Goal: Information Seeking & Learning: Learn about a topic

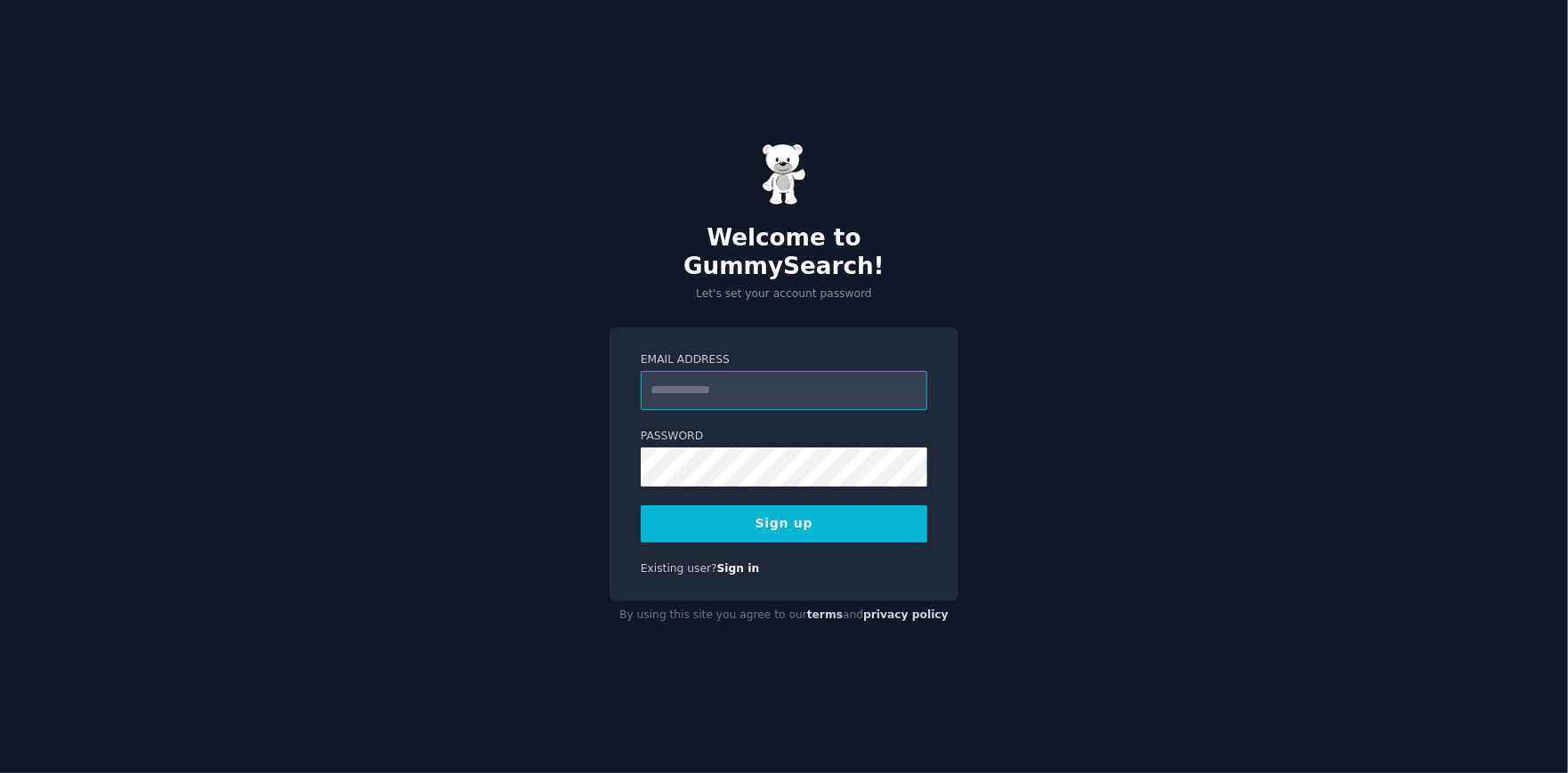
click at [741, 390] on input "Email Address" at bounding box center [784, 390] width 287 height 39
paste input "*"
type input "**********"
click at [641, 506] on button "Sign up" at bounding box center [784, 524] width 287 height 38
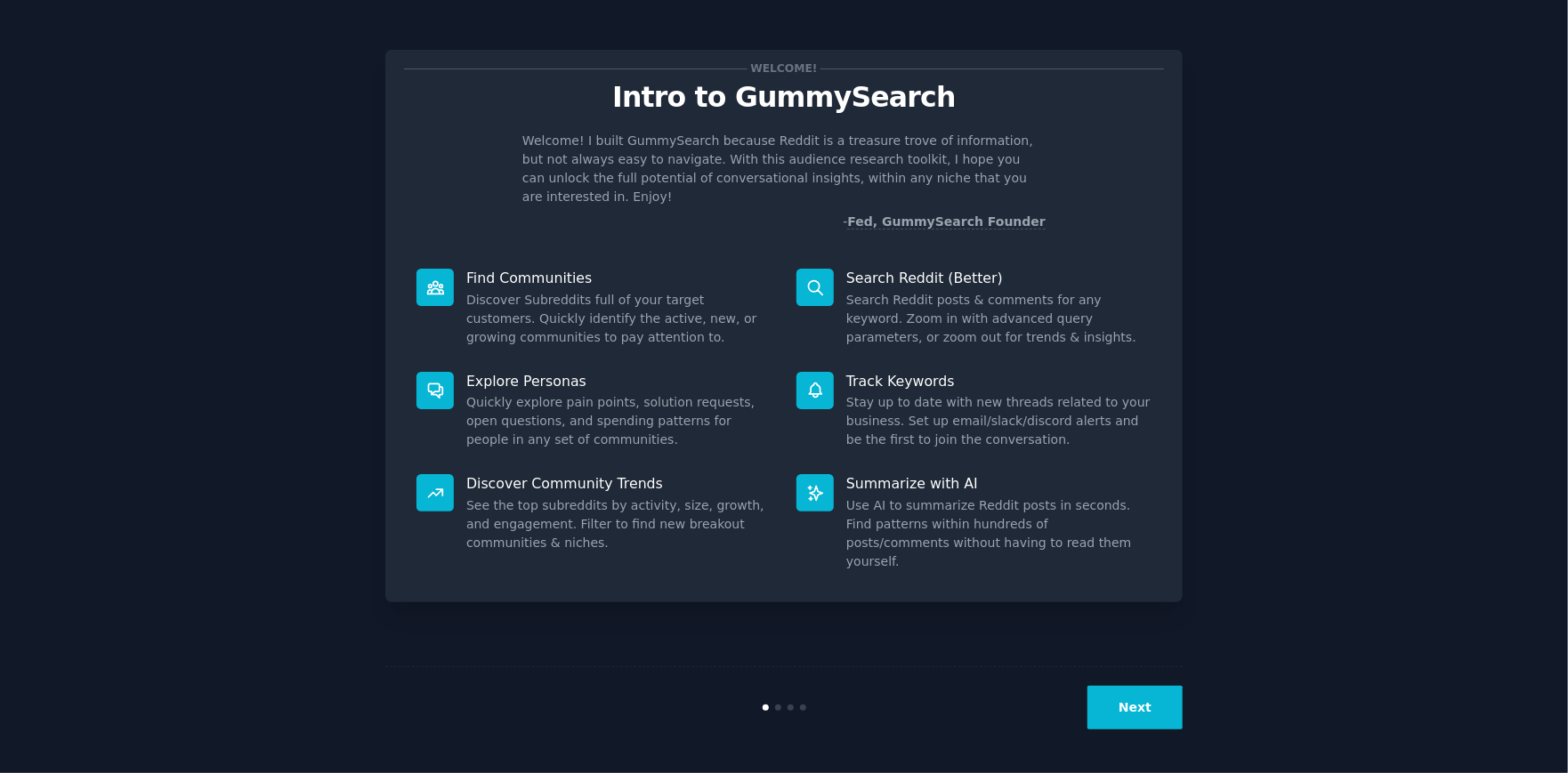
click at [1134, 702] on button "Next" at bounding box center [1135, 707] width 95 height 44
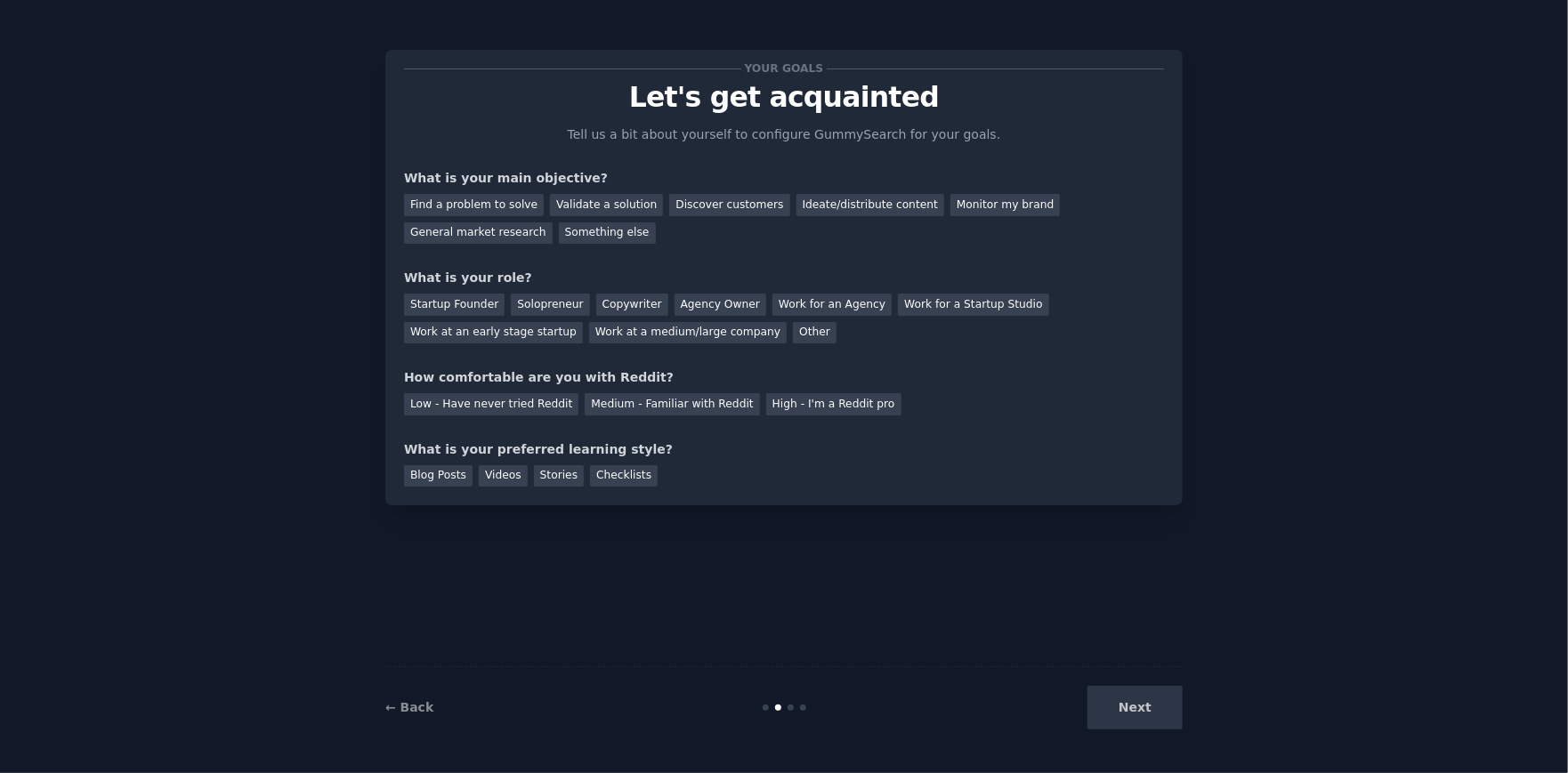
click at [1134, 702] on div "Next" at bounding box center [1050, 707] width 267 height 44
click at [699, 203] on div "Discover customers" at bounding box center [729, 204] width 120 height 22
click at [950, 224] on div "Find a problem to solve Validate a solution Discover customers Ideate/distribut…" at bounding box center [784, 216] width 760 height 56
click at [552, 223] on div "General market research" at bounding box center [478, 233] width 148 height 22
click at [464, 302] on div "Startup Founder" at bounding box center [455, 304] width 101 height 22
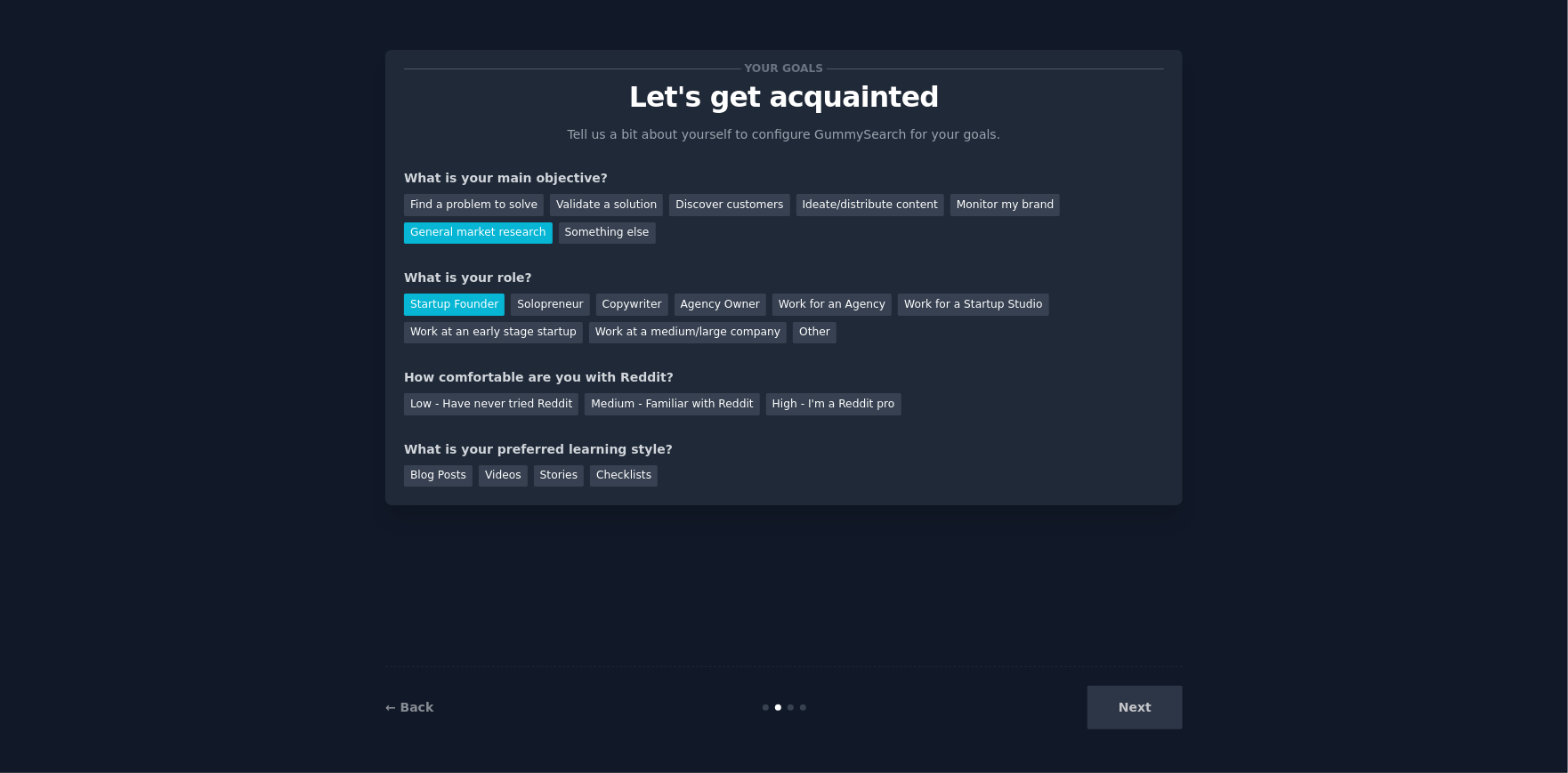
click at [448, 307] on div "Startup Founder" at bounding box center [455, 304] width 101 height 22
click at [767, 404] on div "High - I'm a Reddit pro" at bounding box center [834, 404] width 136 height 22
click at [672, 402] on div "Medium - Familiar with Reddit" at bounding box center [672, 404] width 174 height 22
click at [614, 476] on div "Checklists" at bounding box center [624, 476] width 68 height 22
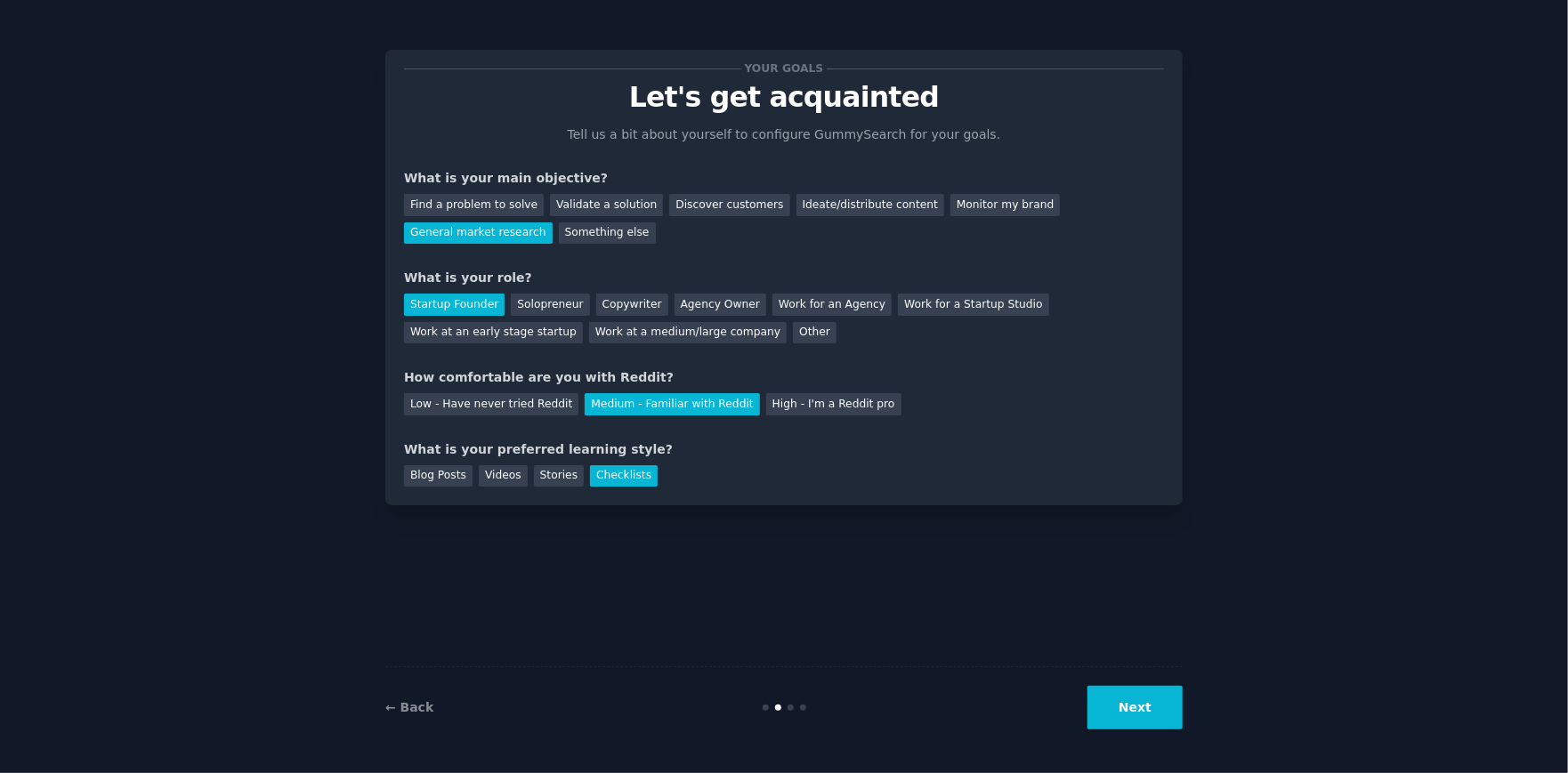
click at [1169, 718] on button "Next" at bounding box center [1135, 707] width 95 height 44
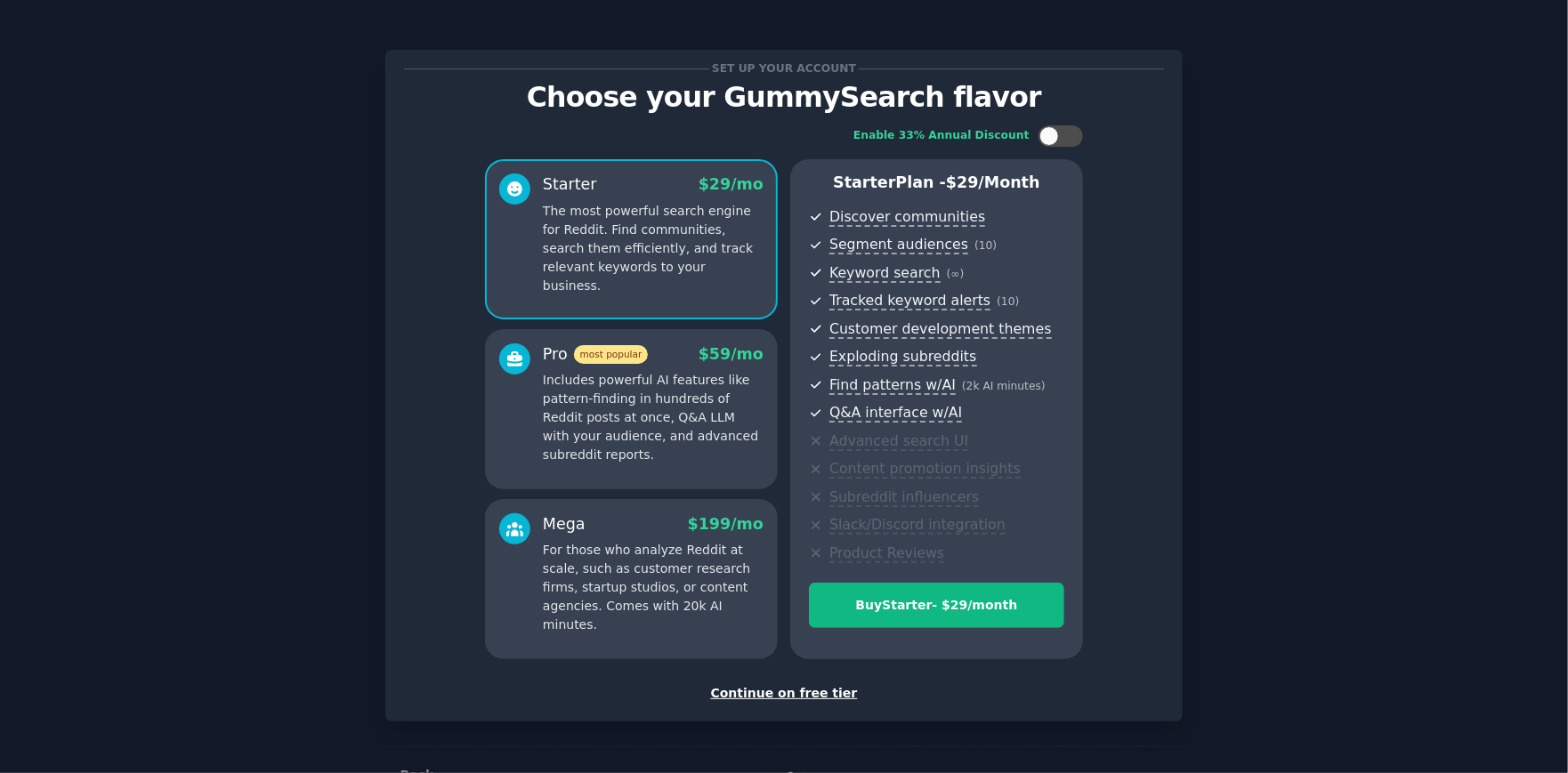
click at [761, 696] on div "Continue on free tier" at bounding box center [784, 693] width 760 height 18
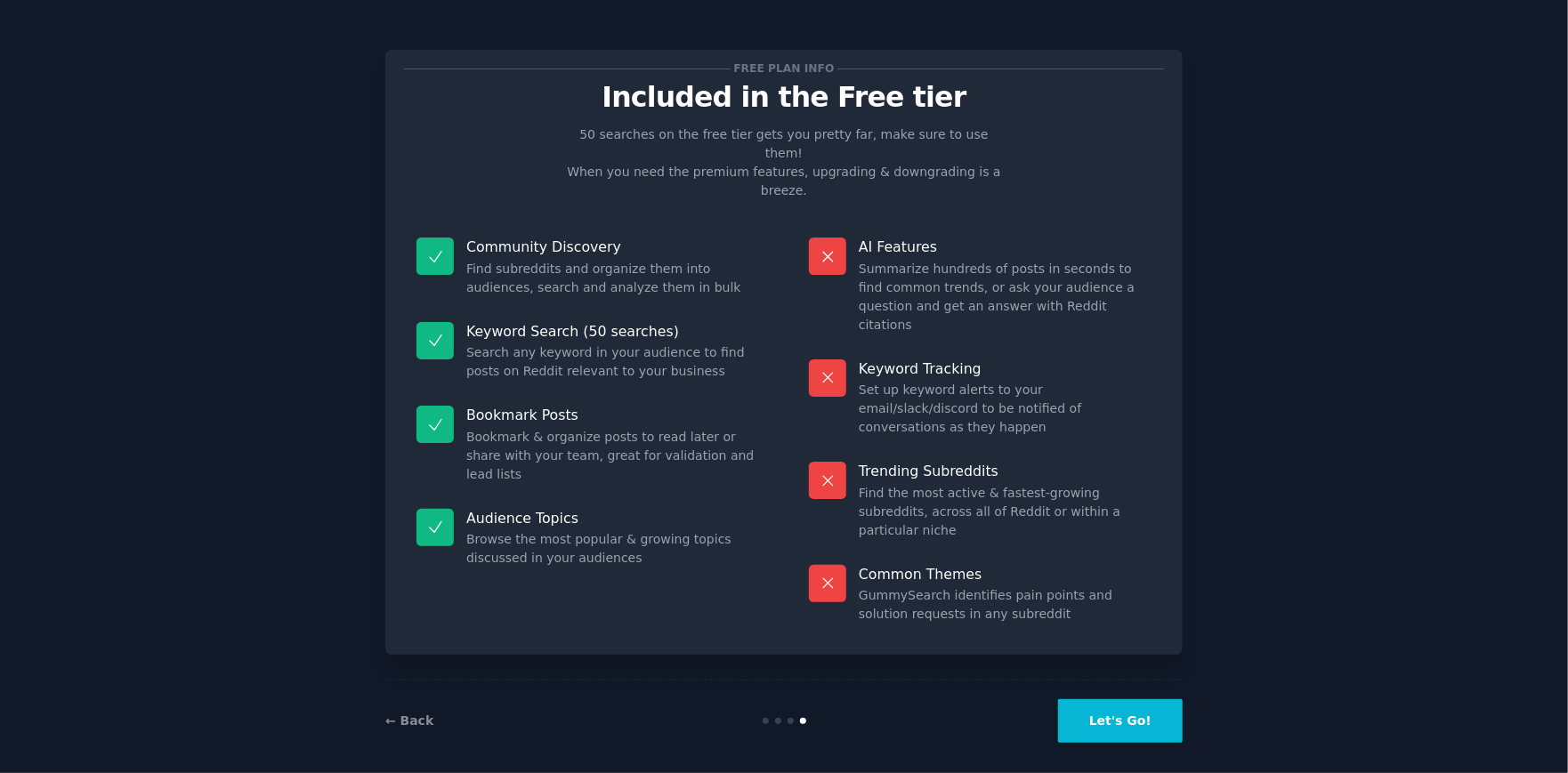
click at [1134, 711] on button "Let's Go!" at bounding box center [1120, 721] width 125 height 44
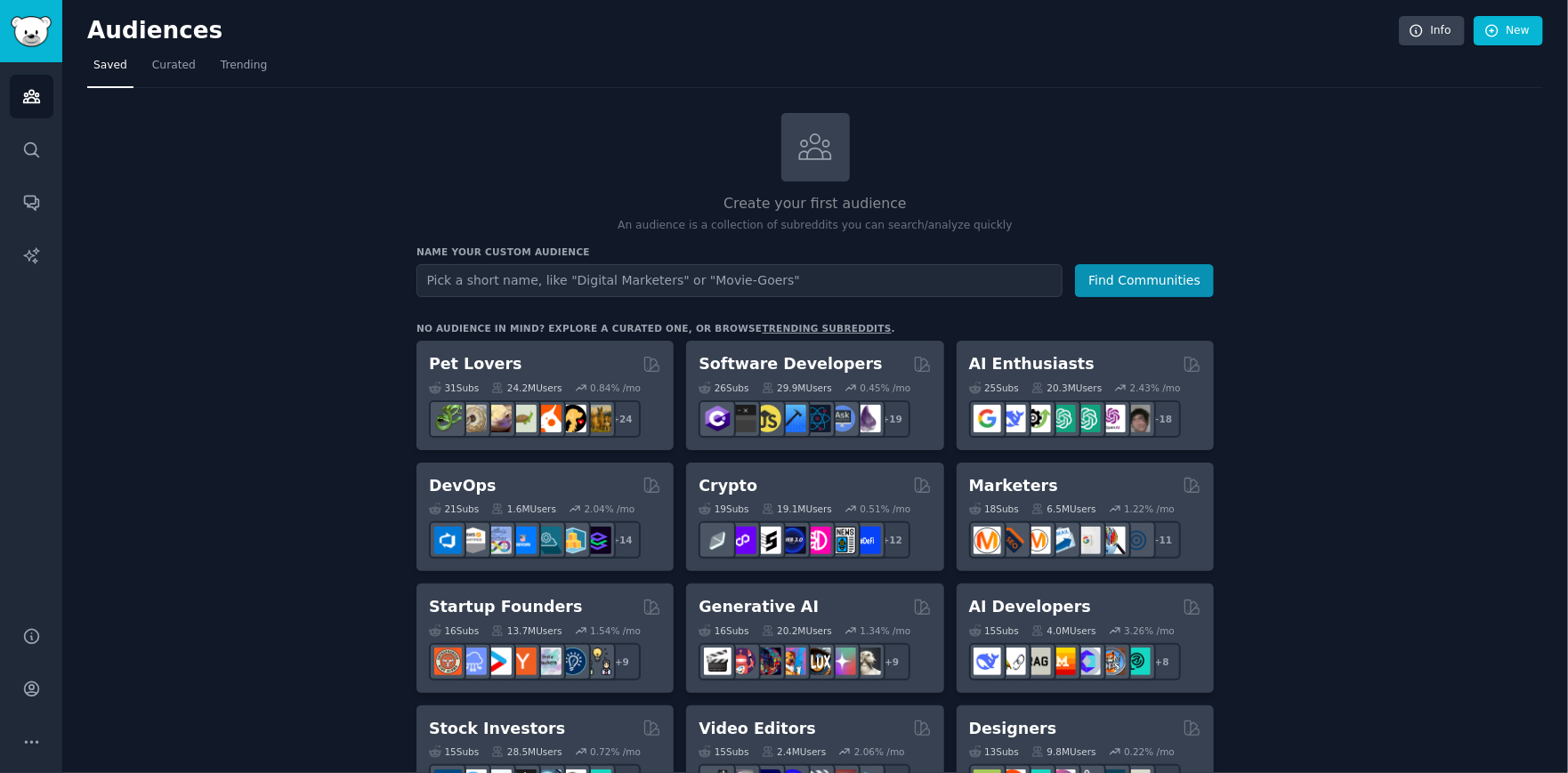
click at [495, 276] on input "text" at bounding box center [739, 281] width 646 height 33
type input "E"
type input "Canadian ERP users"
click at [1097, 280] on button "Find Communities" at bounding box center [1144, 281] width 139 height 33
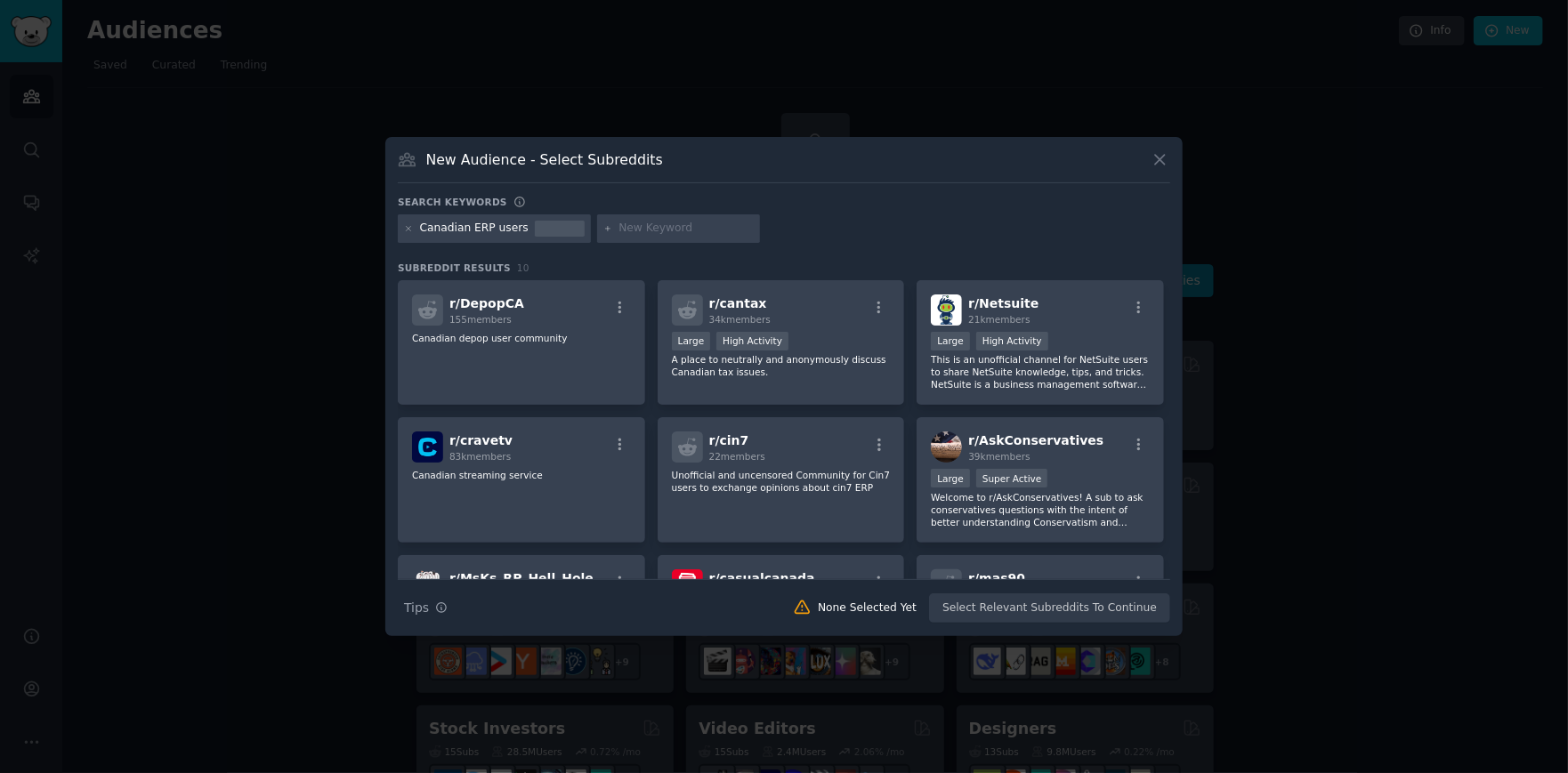
click at [618, 224] on input "text" at bounding box center [686, 229] width 136 height 16
type input "erp"
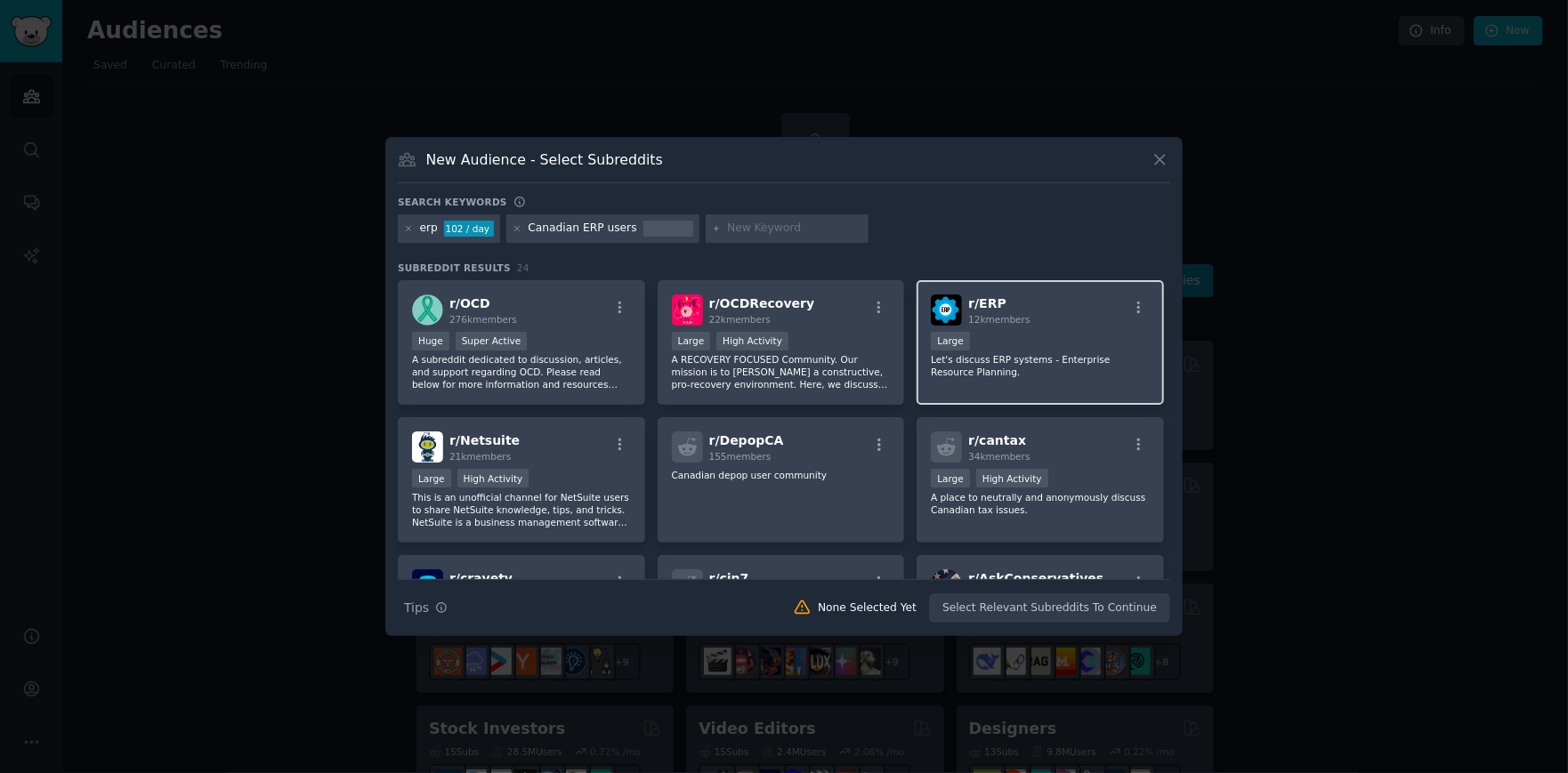
click at [1047, 326] on div "r/ ERP 12k members Large Let's discuss ERP systems - Enterprise Resource Planni…" at bounding box center [1040, 342] width 247 height 125
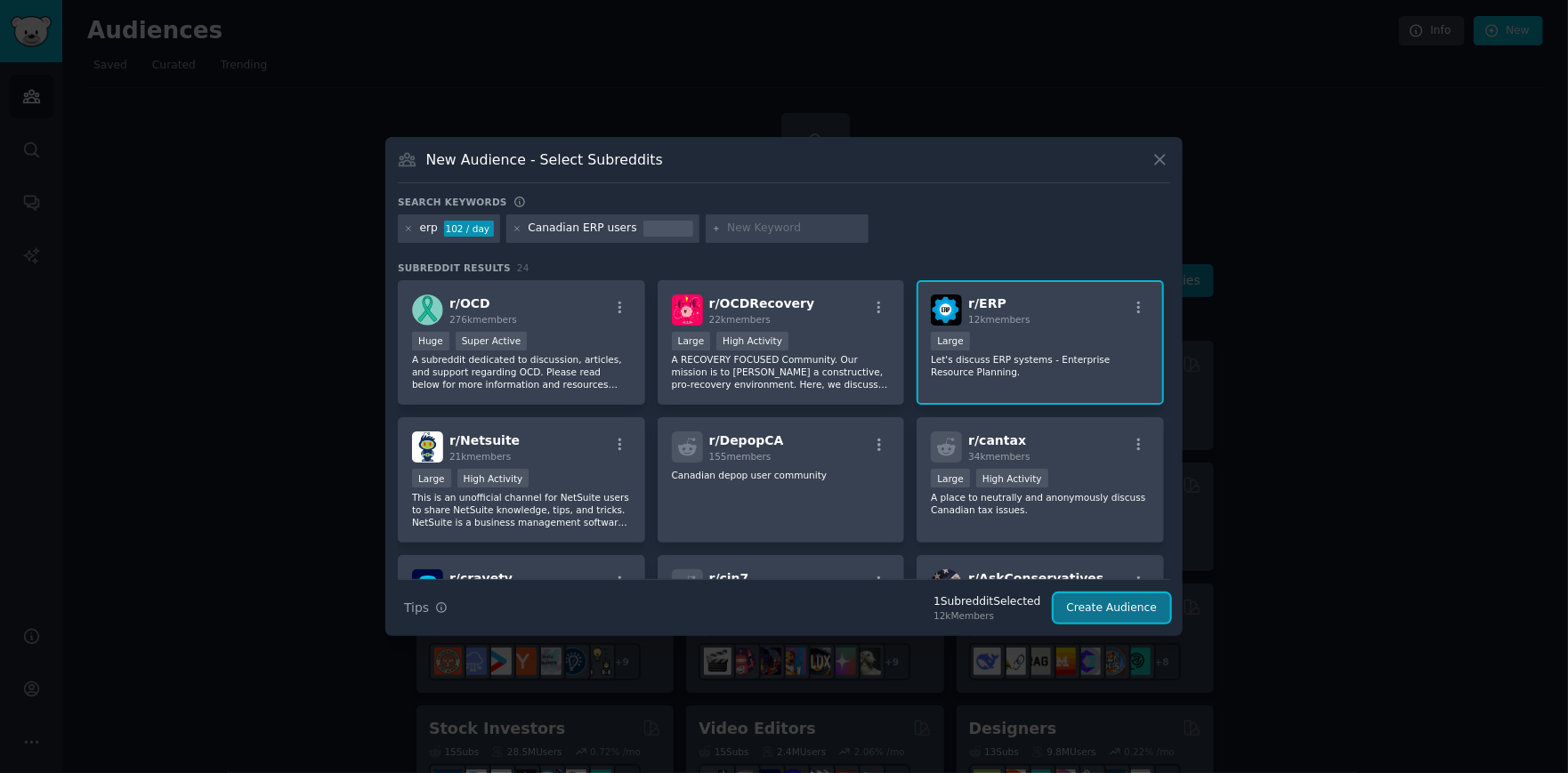
click at [1113, 619] on button "Create Audience" at bounding box center [1112, 607] width 117 height 30
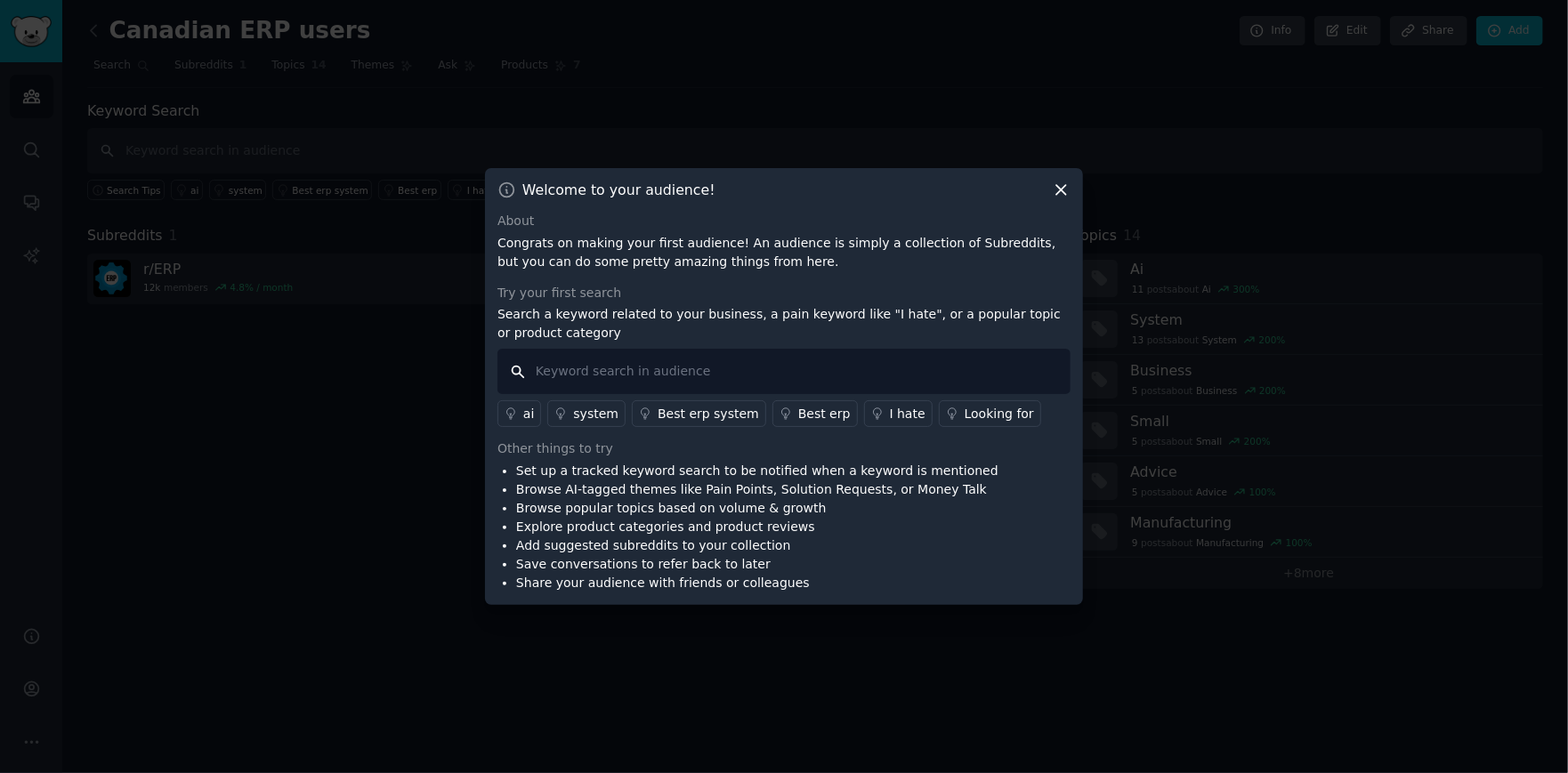
click at [742, 370] on input "text" at bounding box center [783, 371] width 573 height 46
click at [958, 403] on link "Looking for" at bounding box center [990, 414] width 103 height 27
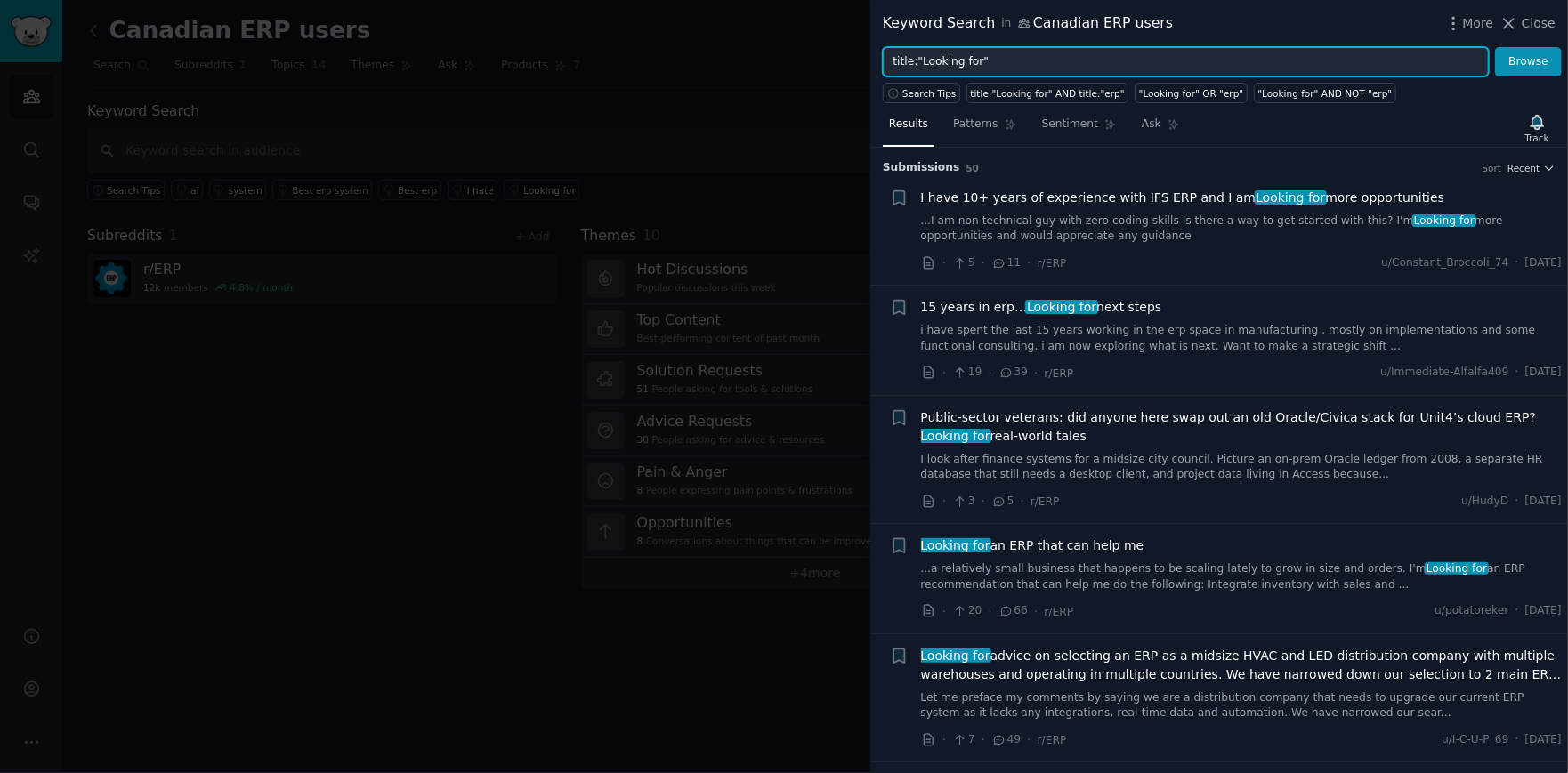
click at [1000, 65] on input "title:"Looking for"" at bounding box center [1185, 62] width 606 height 30
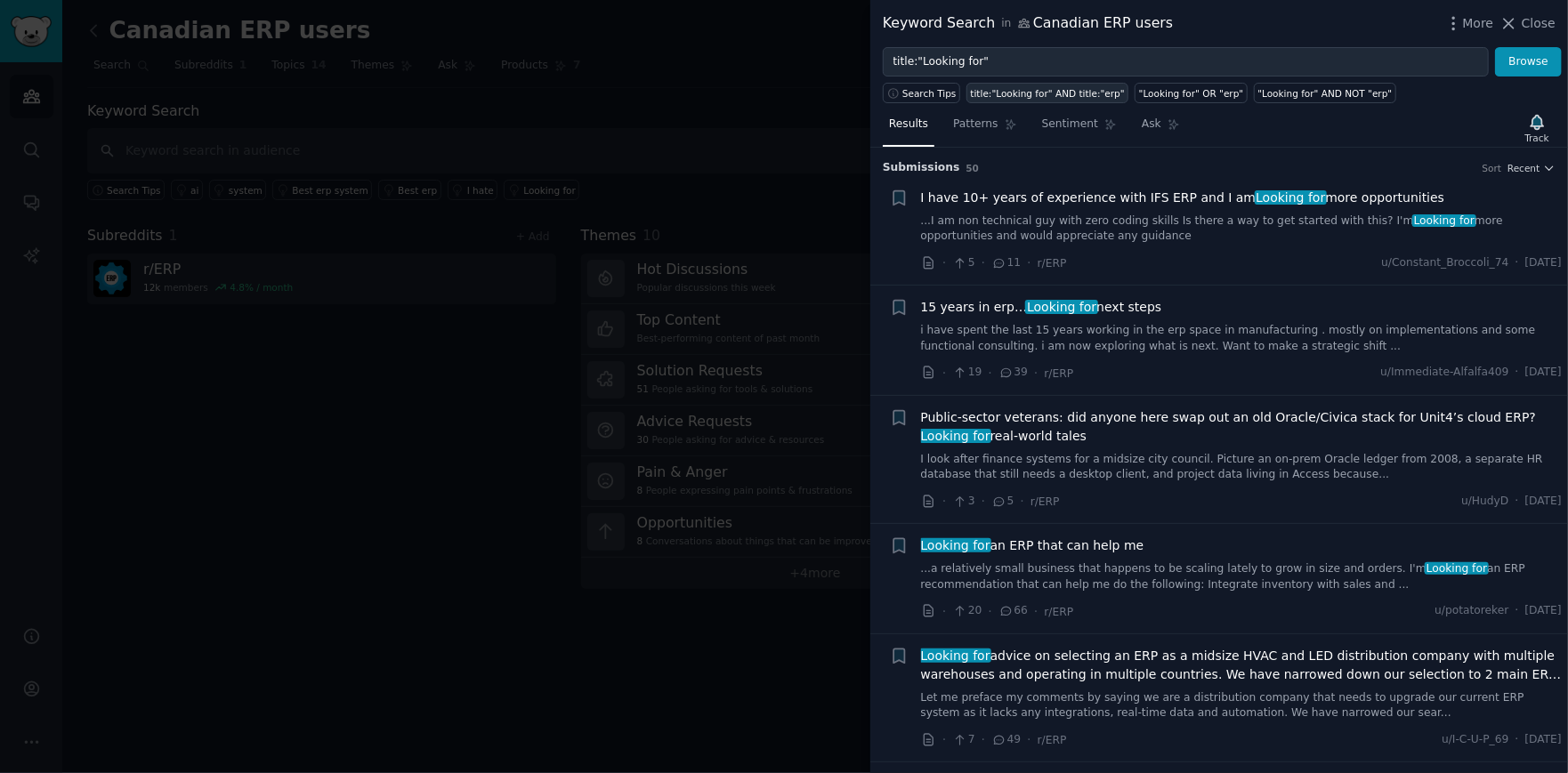
click at [1078, 94] on div "title:"Looking for" AND title:"erp"" at bounding box center [1048, 93] width 154 height 13
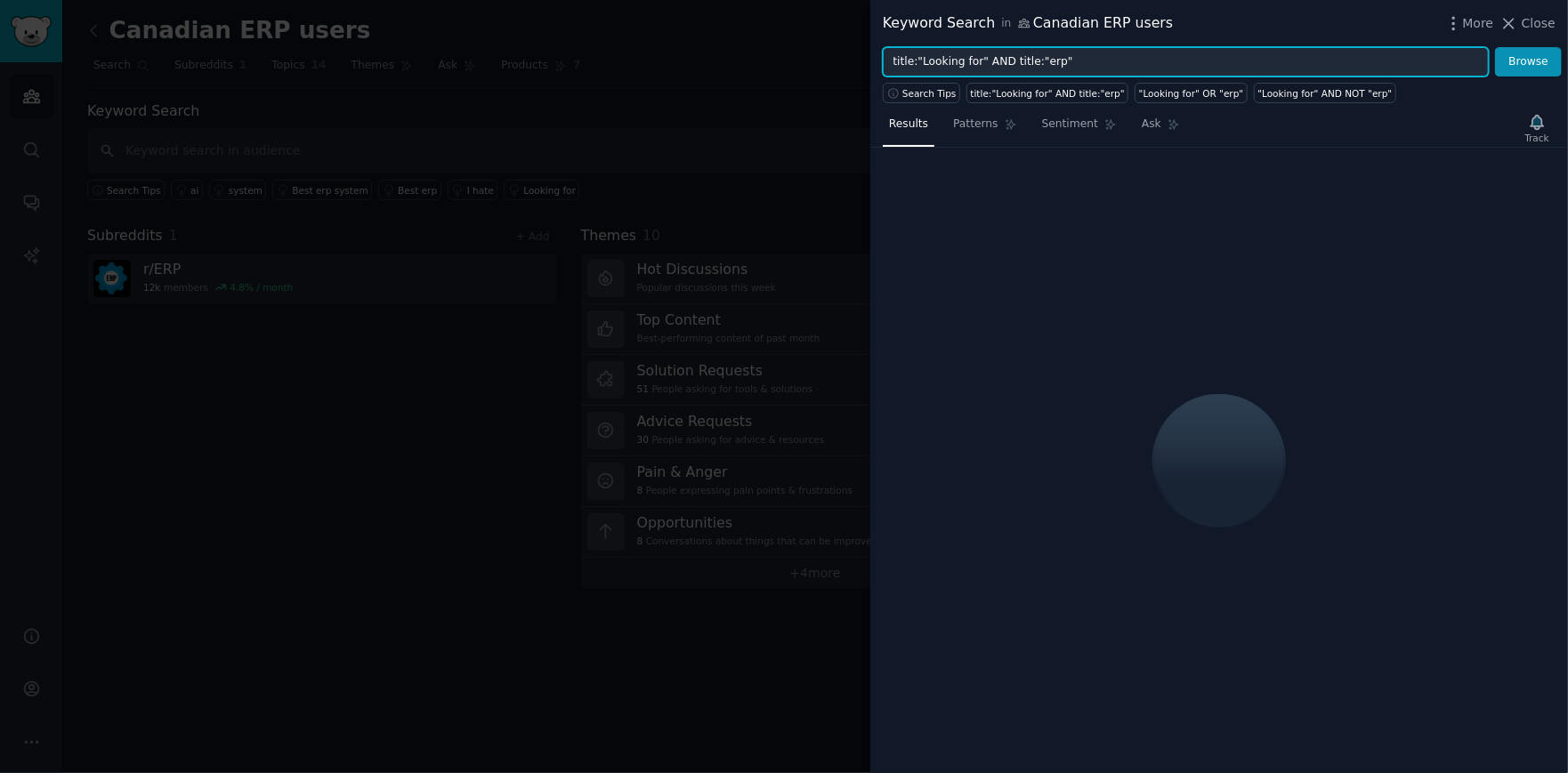
click at [1078, 61] on input "title:"Looking for" AND title:"erp"" at bounding box center [1185, 62] width 606 height 30
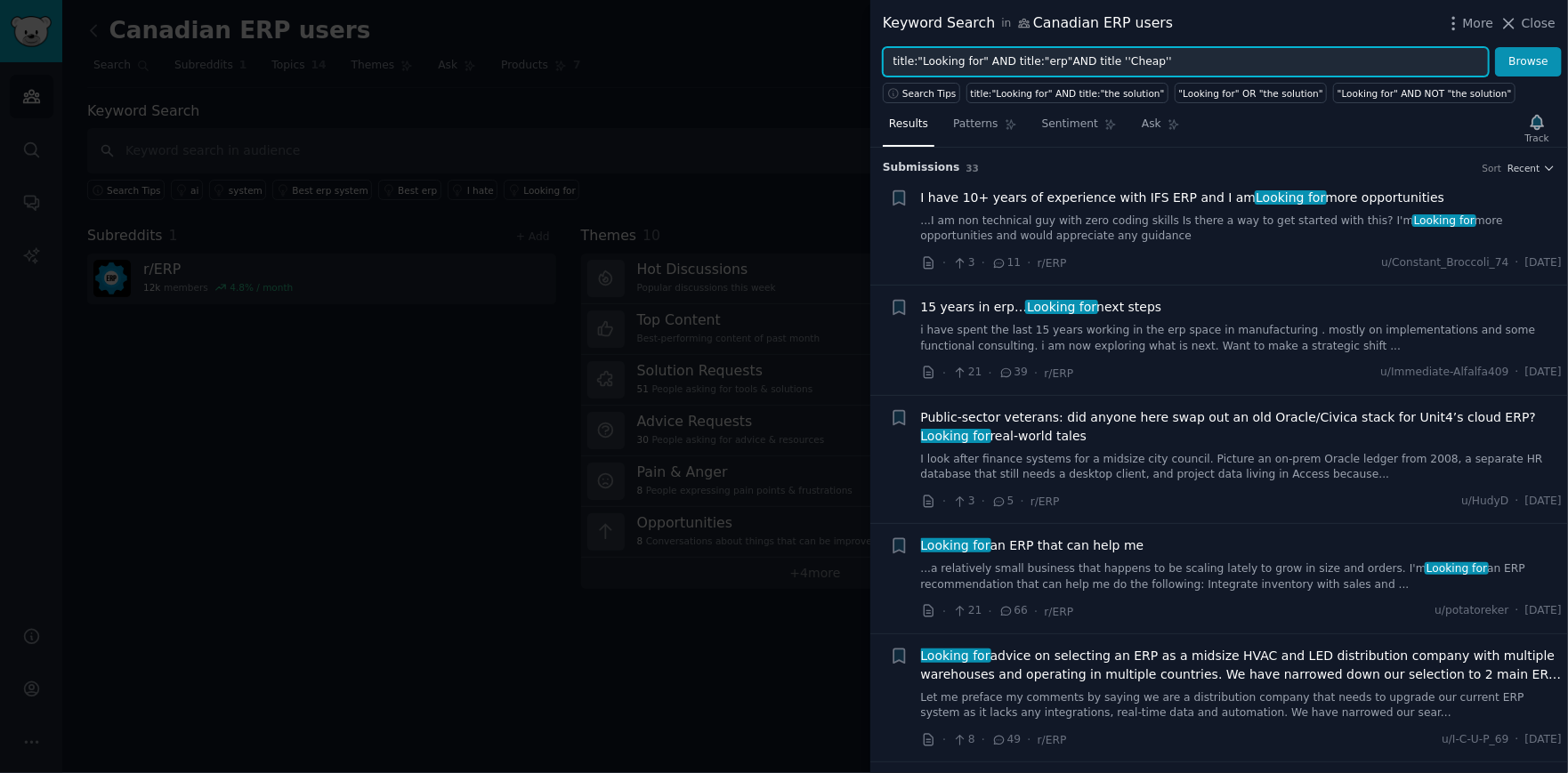
click at [1495, 47] on button "Browse" at bounding box center [1528, 62] width 67 height 30
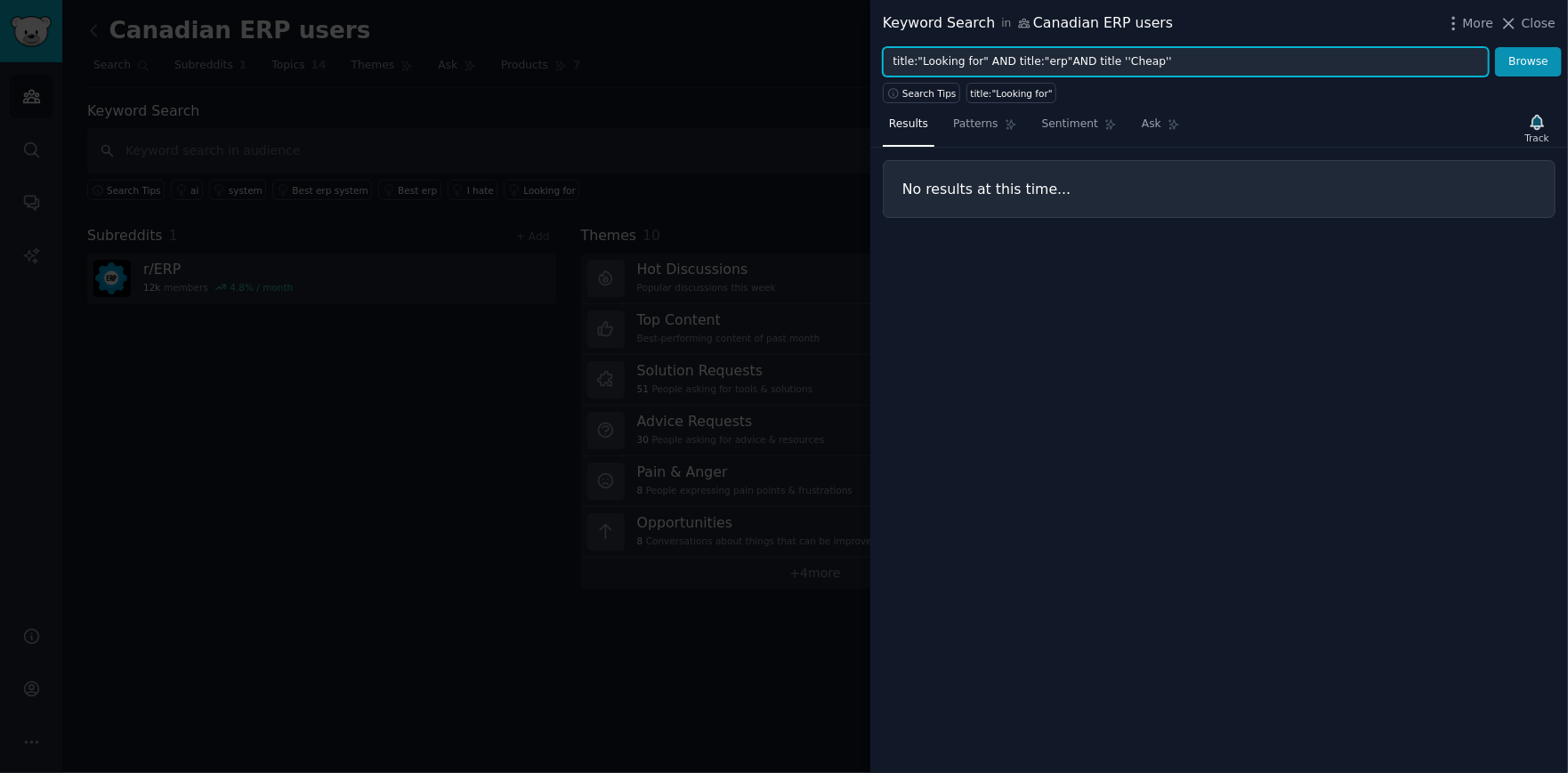
click at [1074, 61] on input "title:"Looking for" AND title:"erp"AND title ''Cheap''" at bounding box center [1185, 62] width 606 height 30
click at [1495, 47] on button "Browse" at bounding box center [1528, 62] width 67 height 30
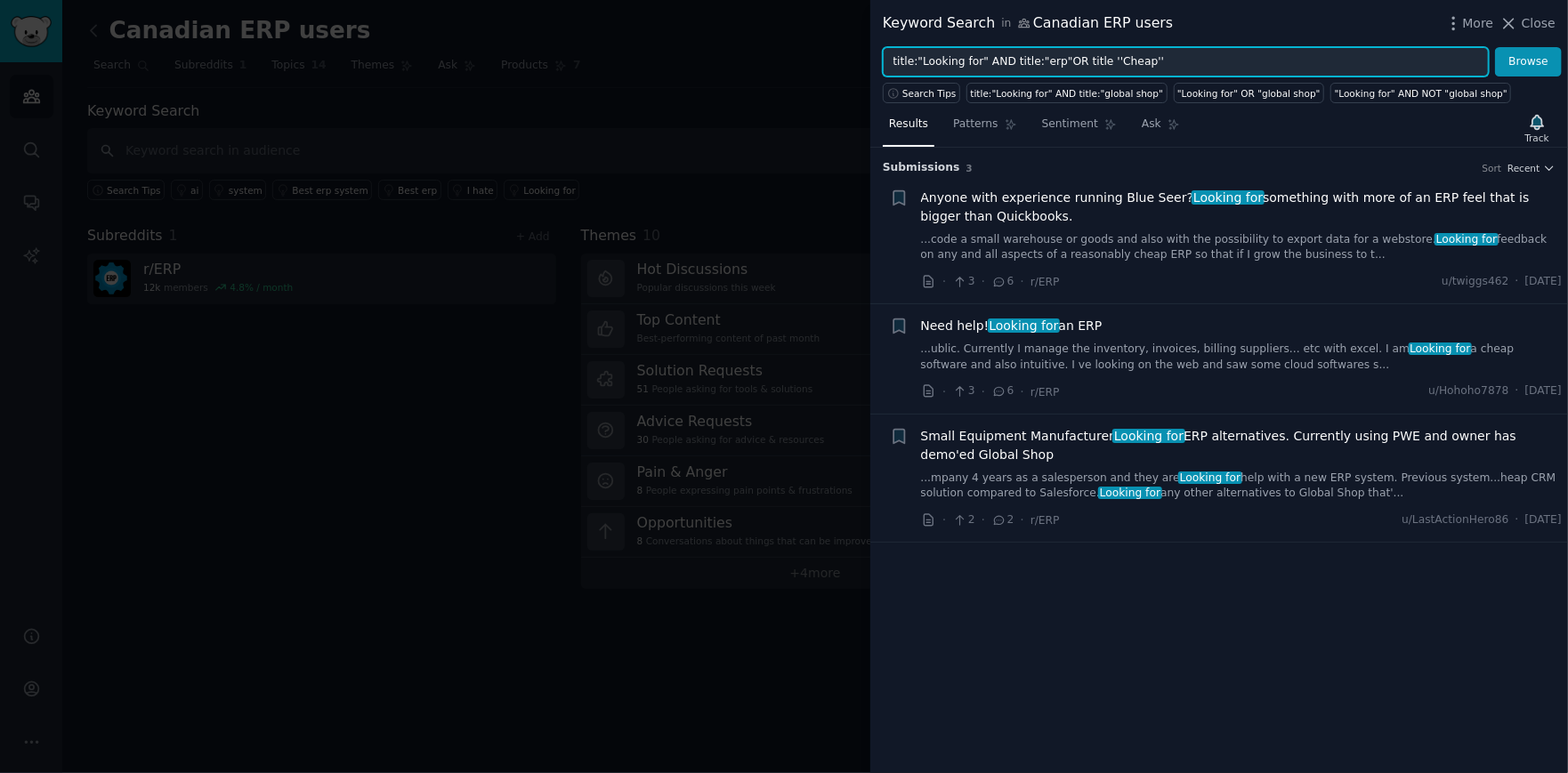
click at [1048, 64] on input "title:"Looking for" AND title:"erp"OR title ''Cheap''" at bounding box center [1185, 62] width 606 height 30
click at [1495, 47] on button "Browse" at bounding box center [1528, 62] width 67 height 30
click at [1001, 63] on input "title:"Looking for" AND title:"ERP"OR title ''Cheap''" at bounding box center [1185, 62] width 606 height 30
type input "title:"Looking for" OR title:"ERP"OR title ''Cheap''"
click at [1495, 47] on button "Browse" at bounding box center [1528, 62] width 67 height 30
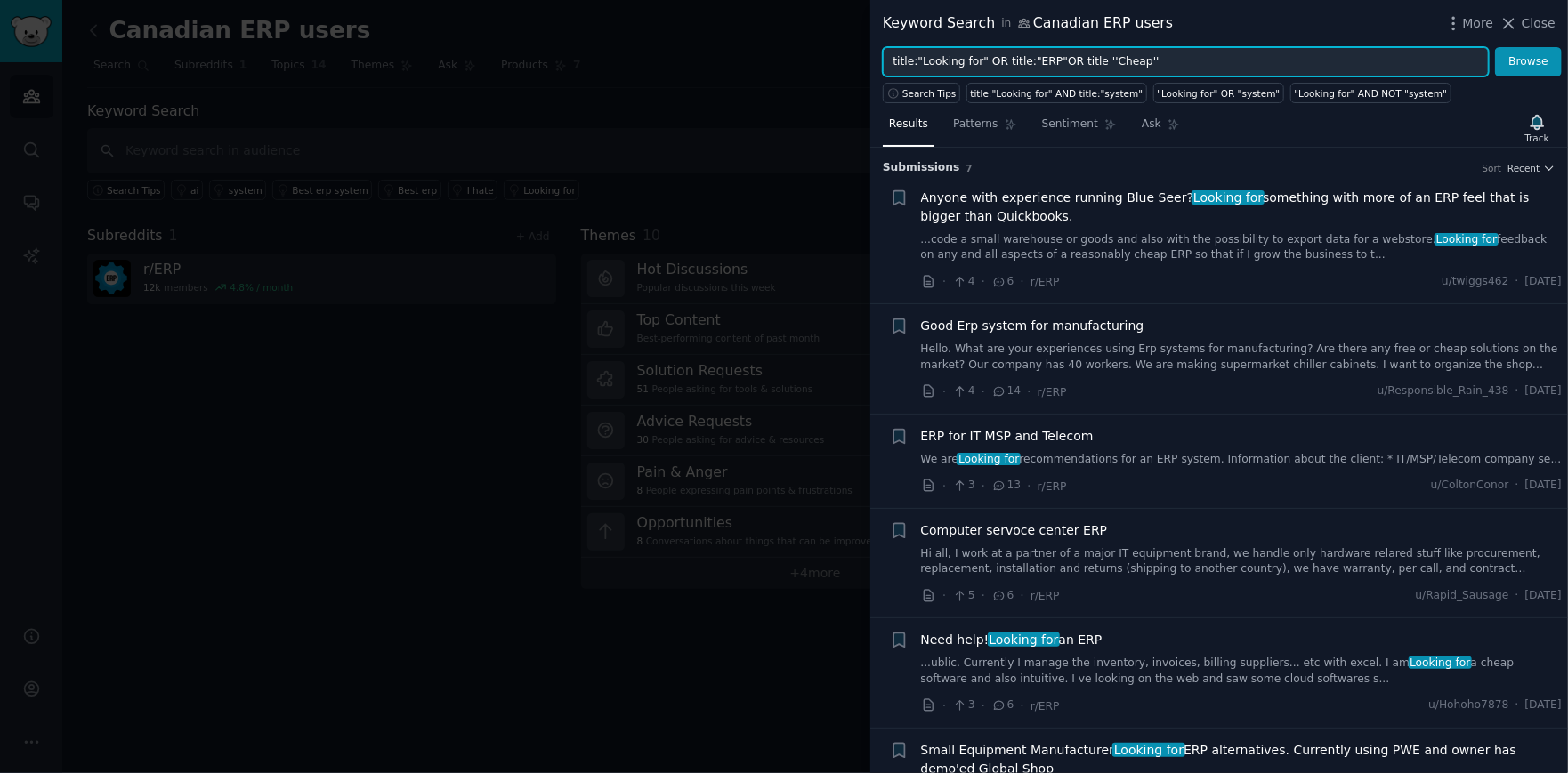
click at [956, 68] on input "title:"Looking for" OR title:"ERP"OR title ''Cheap''" at bounding box center [1185, 62] width 606 height 30
drag, startPoint x: 1166, startPoint y: 55, endPoint x: 844, endPoint y: 60, distance: 322.0
click at [844, 60] on div "Keyword Search in Canadian ERP users More Close title:"Looking for" OR title:"E…" at bounding box center [784, 386] width 1568 height 773
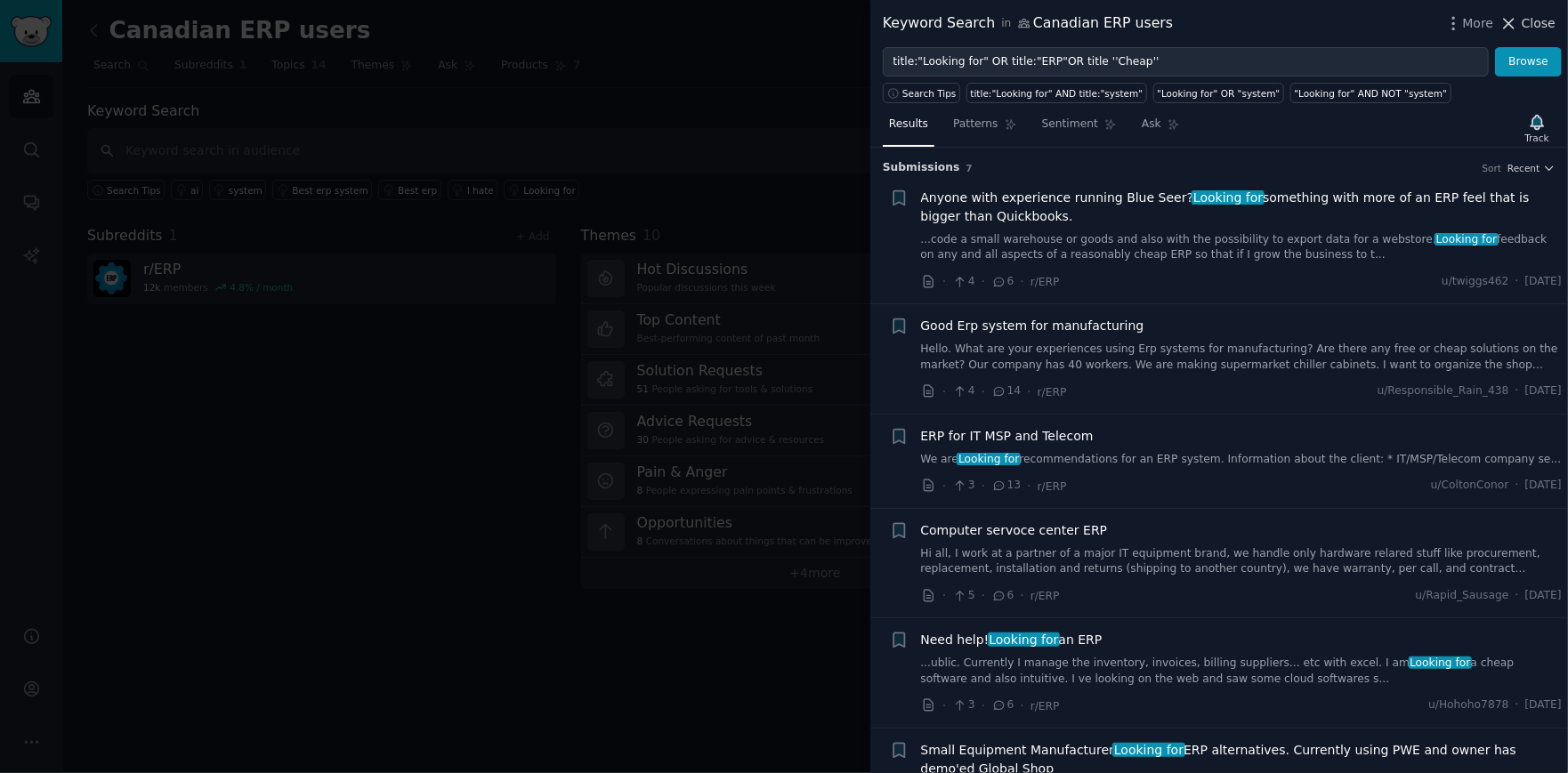
click at [1515, 21] on icon at bounding box center [1510, 23] width 10 height 10
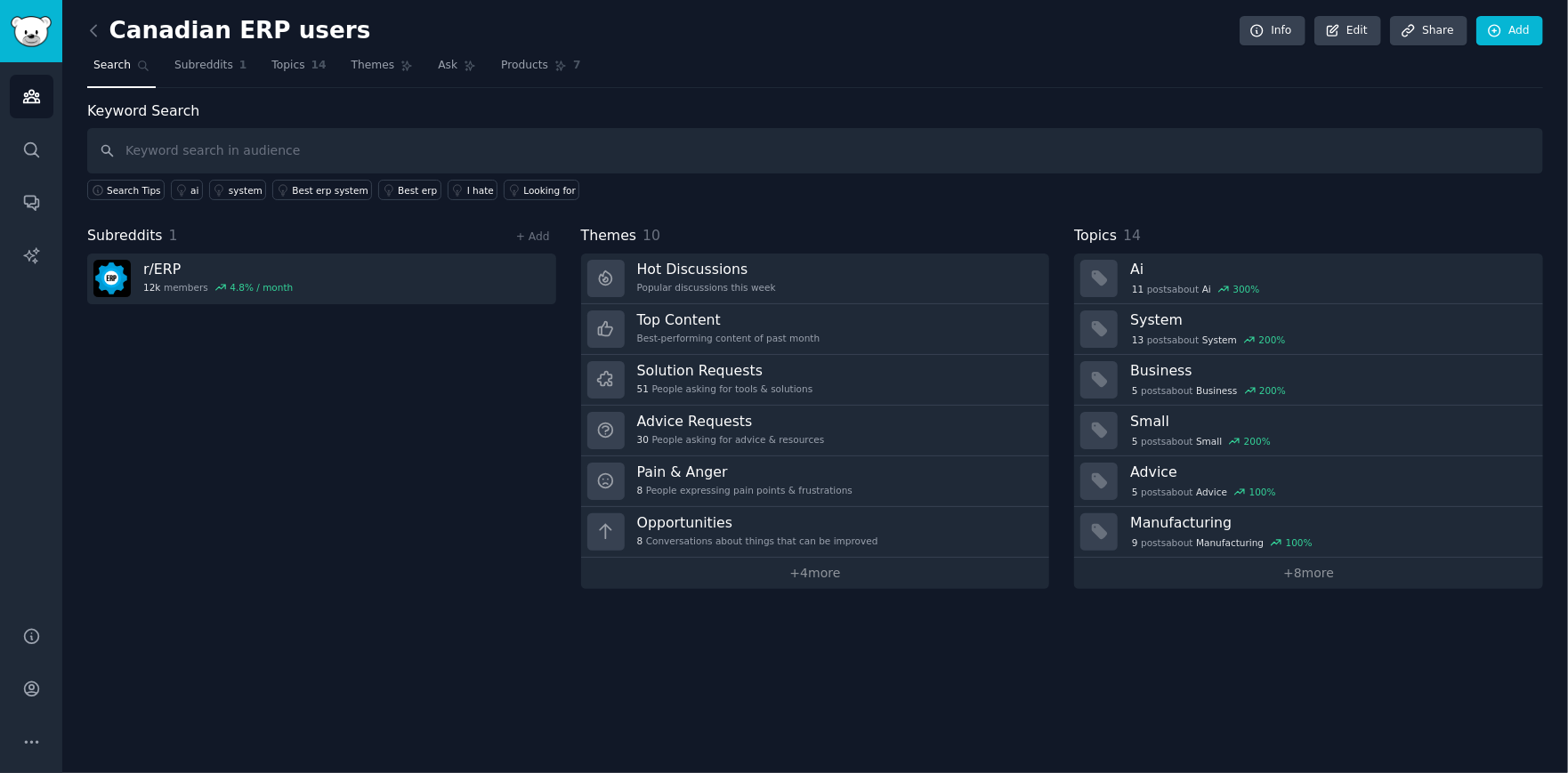
click at [343, 332] on div "Subreddits 1 + Add r/ ERP 12k members 4.8 % / month" at bounding box center [322, 407] width 469 height 364
click at [203, 142] on input "text" at bounding box center [815, 150] width 1456 height 46
click at [791, 573] on link "+ 4 more" at bounding box center [816, 573] width 469 height 31
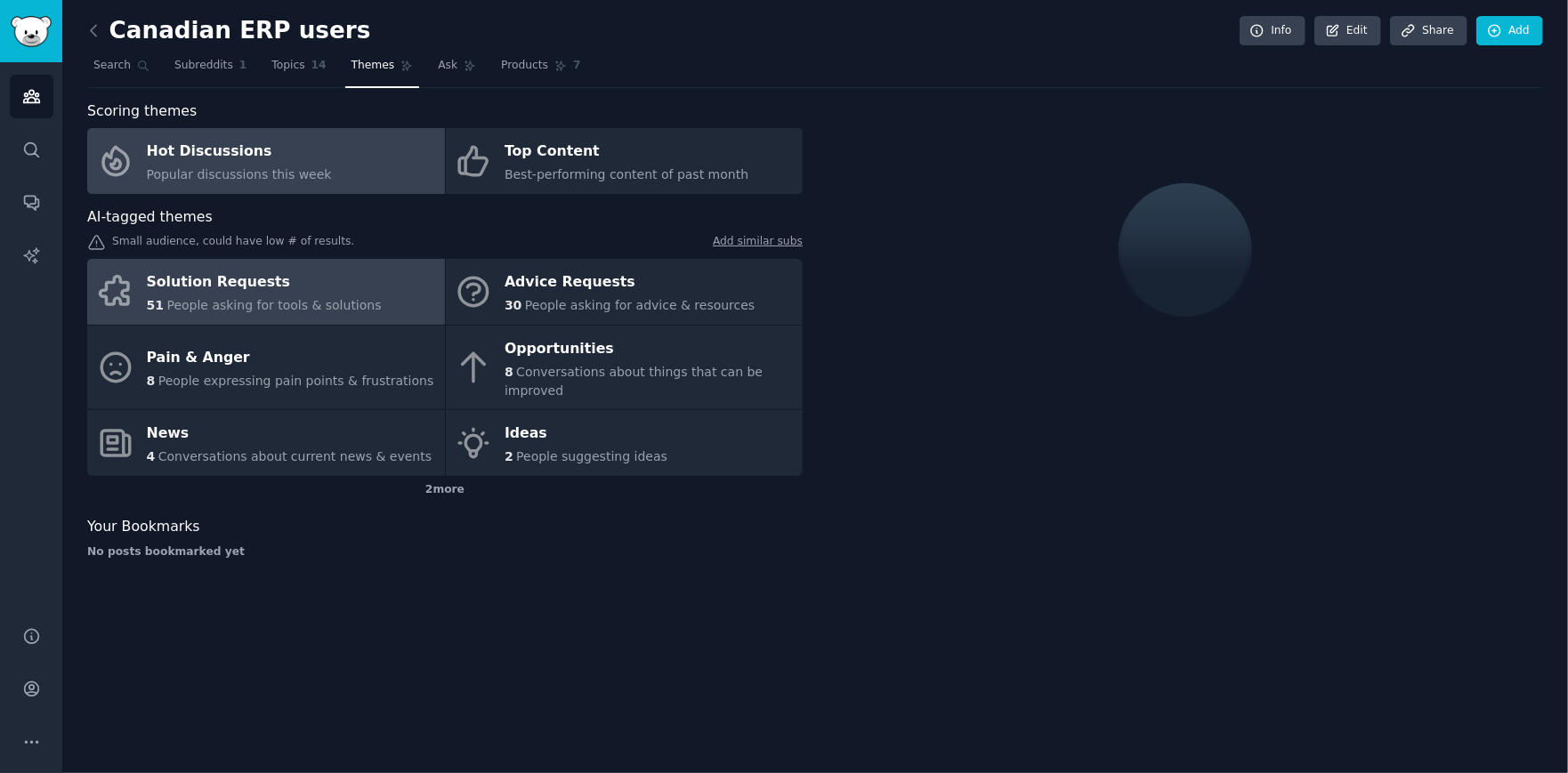
click at [335, 298] on span "People asking for tools & solutions" at bounding box center [273, 305] width 214 height 15
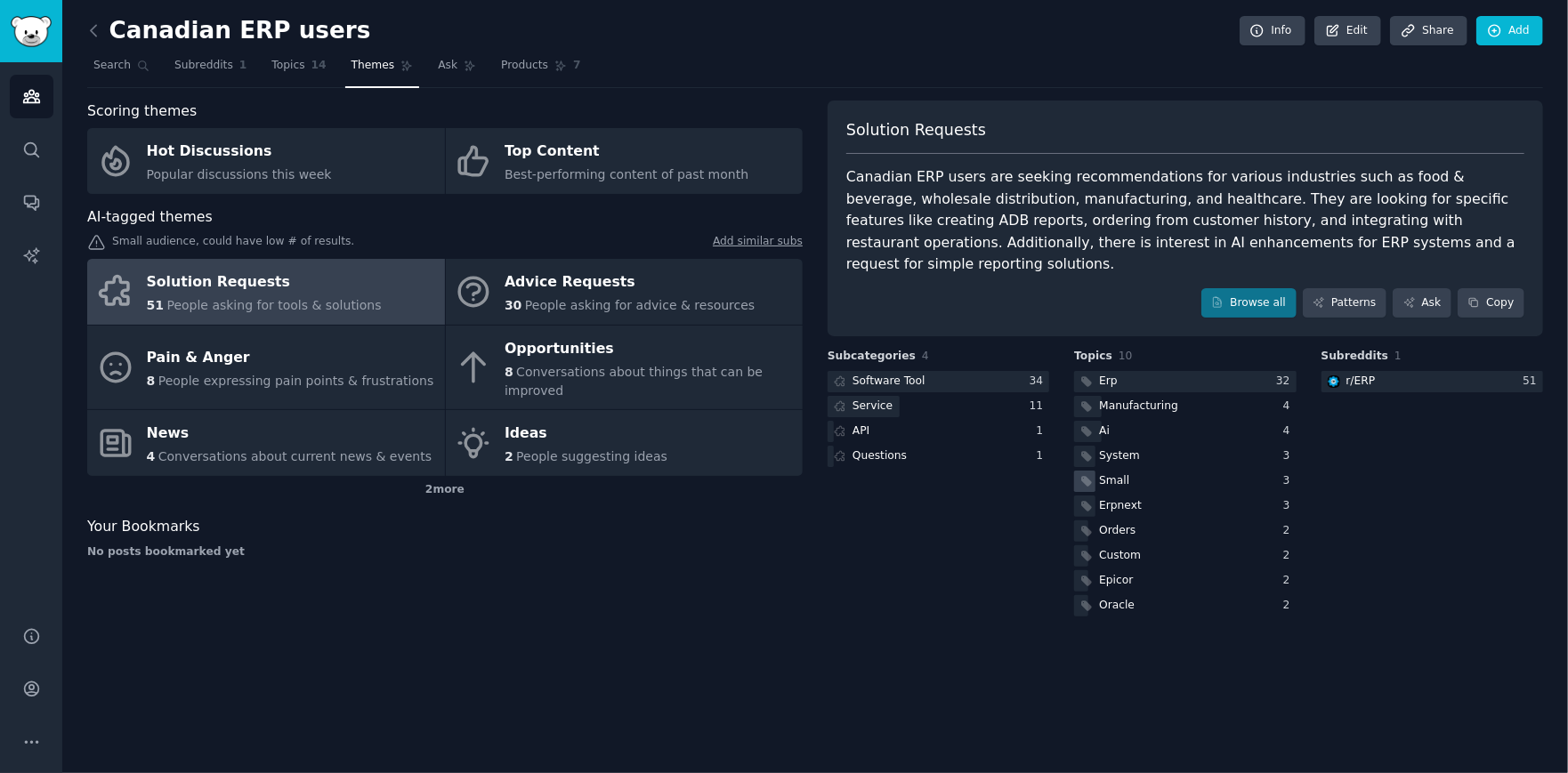
click at [1173, 471] on div "Small" at bounding box center [1184, 481] width 222 height 22
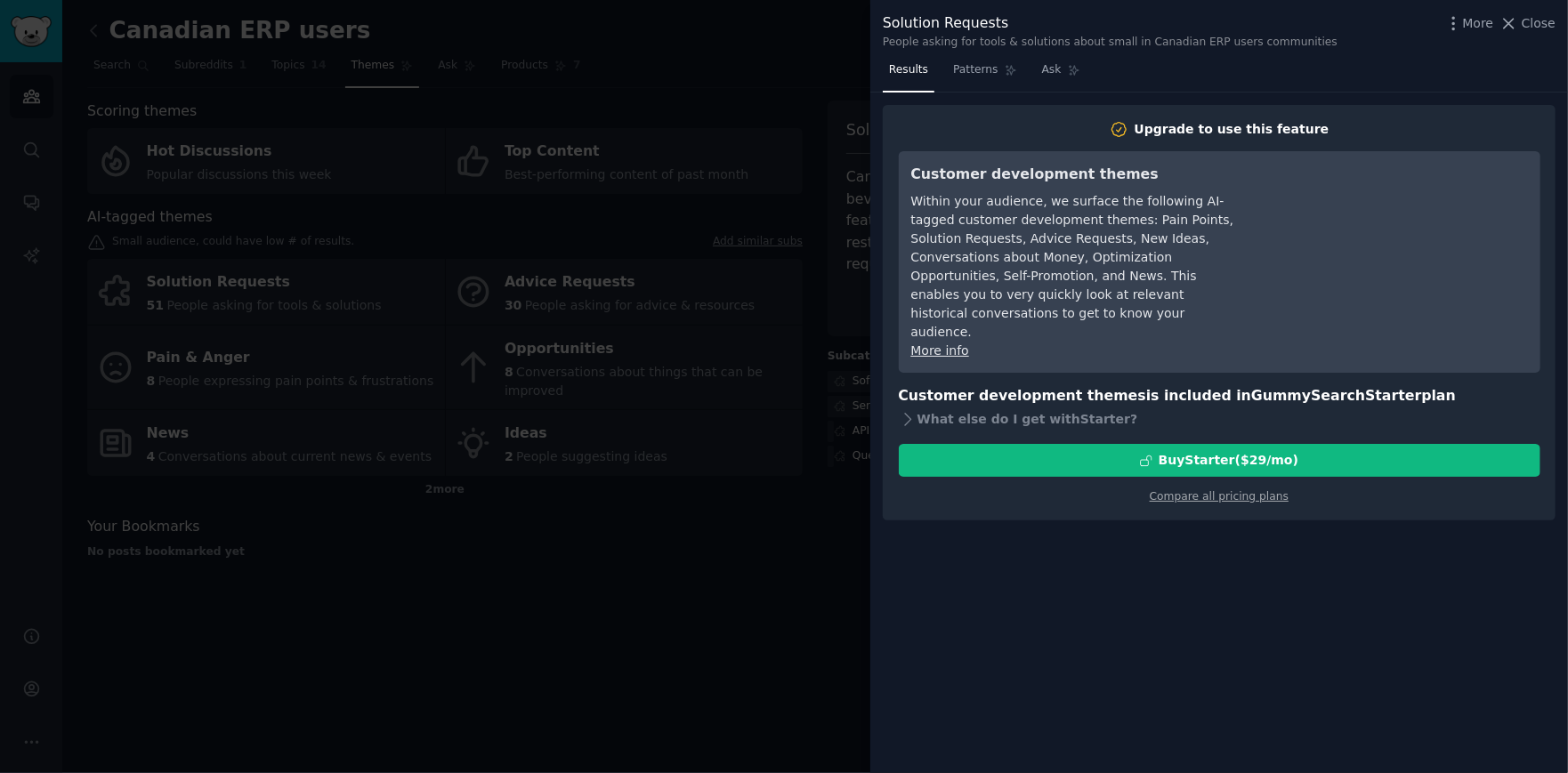
click at [753, 467] on div at bounding box center [784, 386] width 1568 height 773
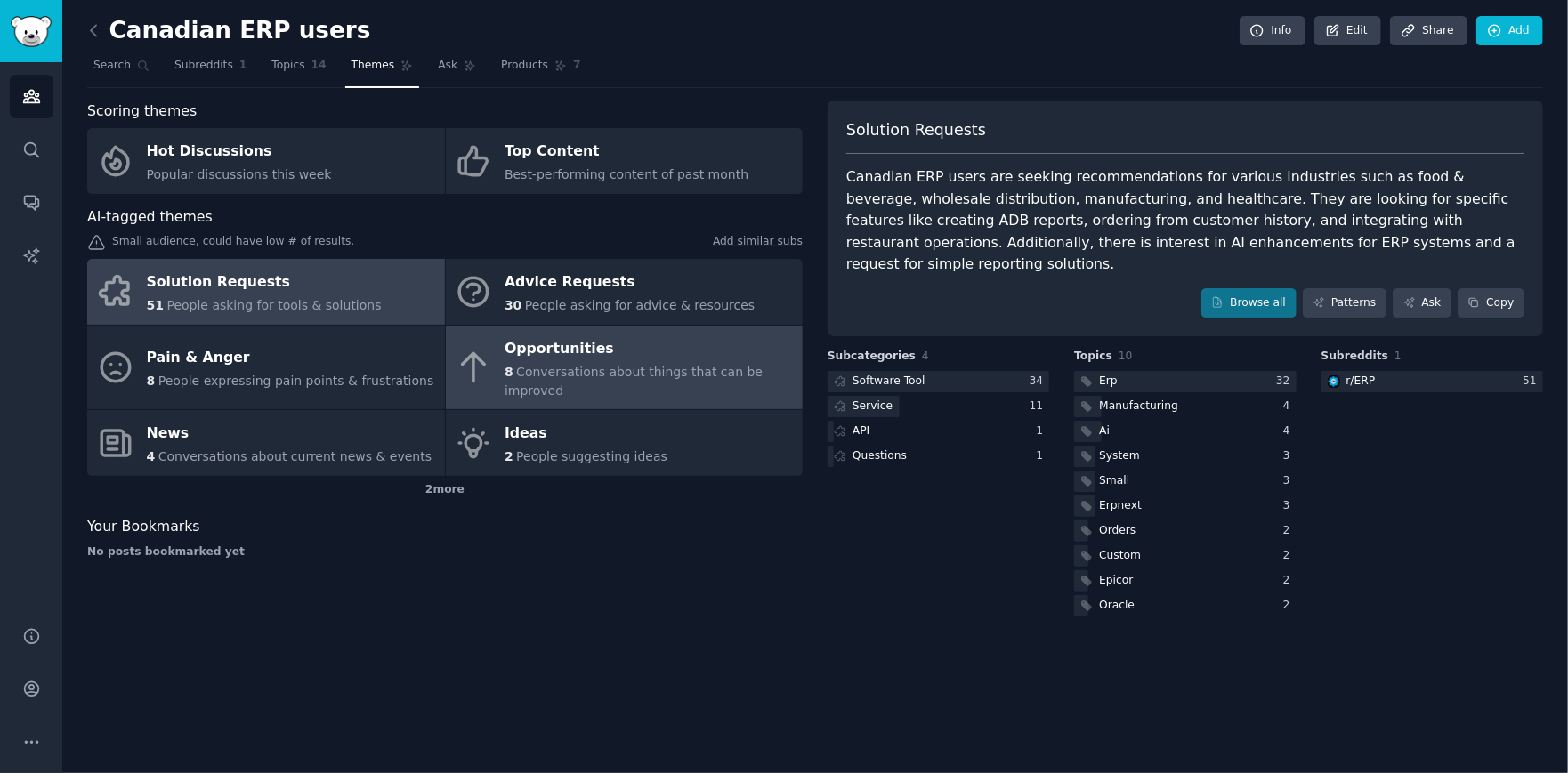
click at [566, 364] on span "Conversations about things that can be improved" at bounding box center [634, 381] width 258 height 33
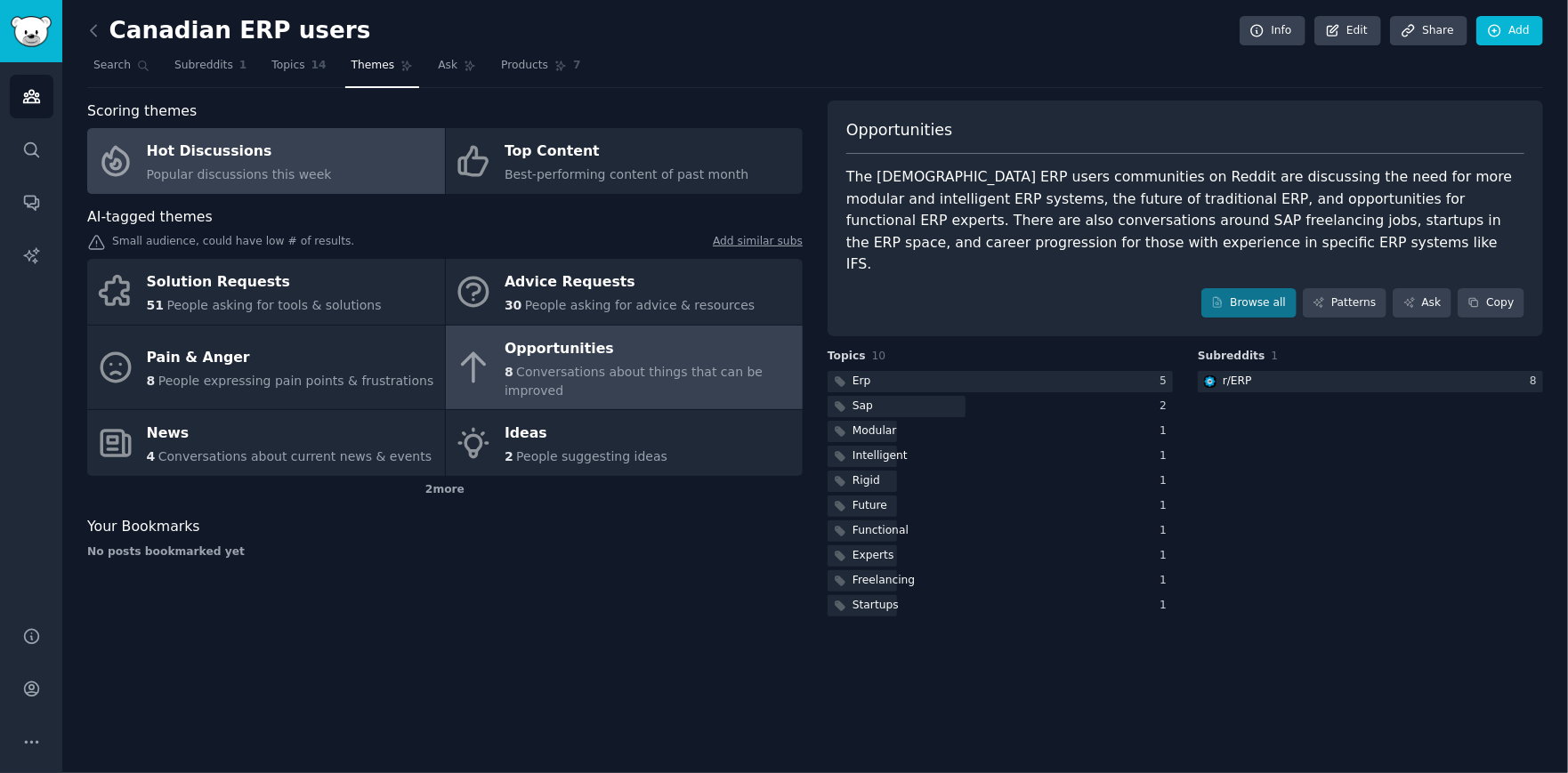
click at [236, 162] on div "Hot Discussions" at bounding box center [239, 151] width 185 height 28
